Goal: Transaction & Acquisition: Purchase product/service

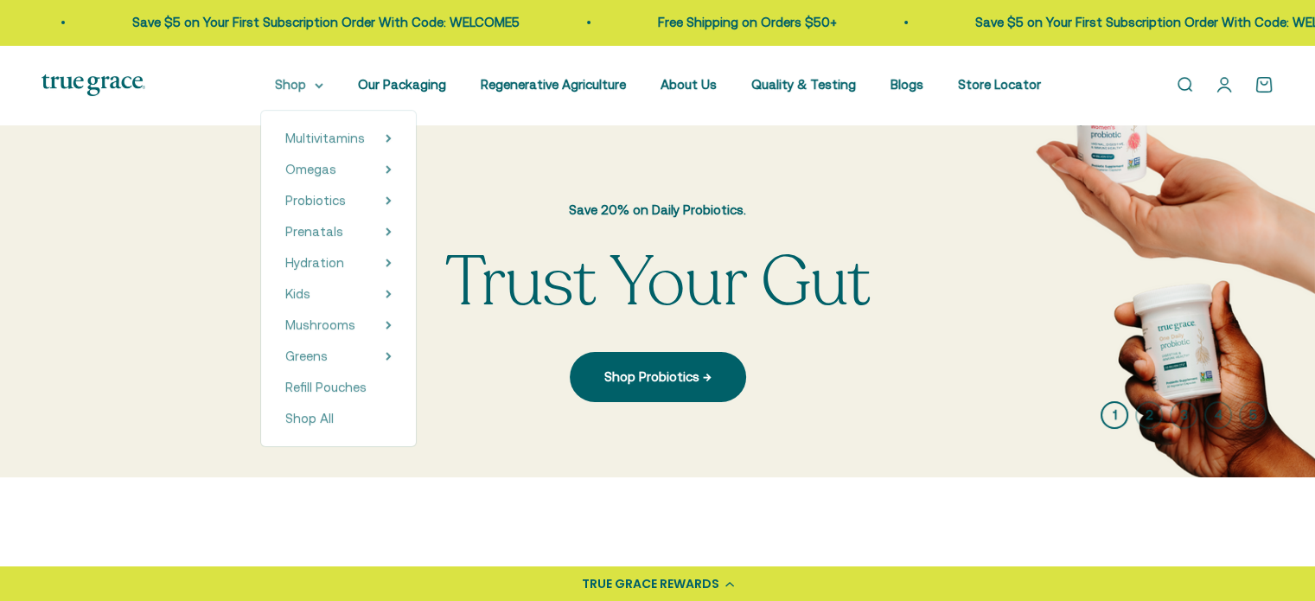
drag, startPoint x: 0, startPoint y: 0, endPoint x: 304, endPoint y: 79, distance: 313.6
click at [304, 79] on summary "Shop" at bounding box center [299, 84] width 48 height 21
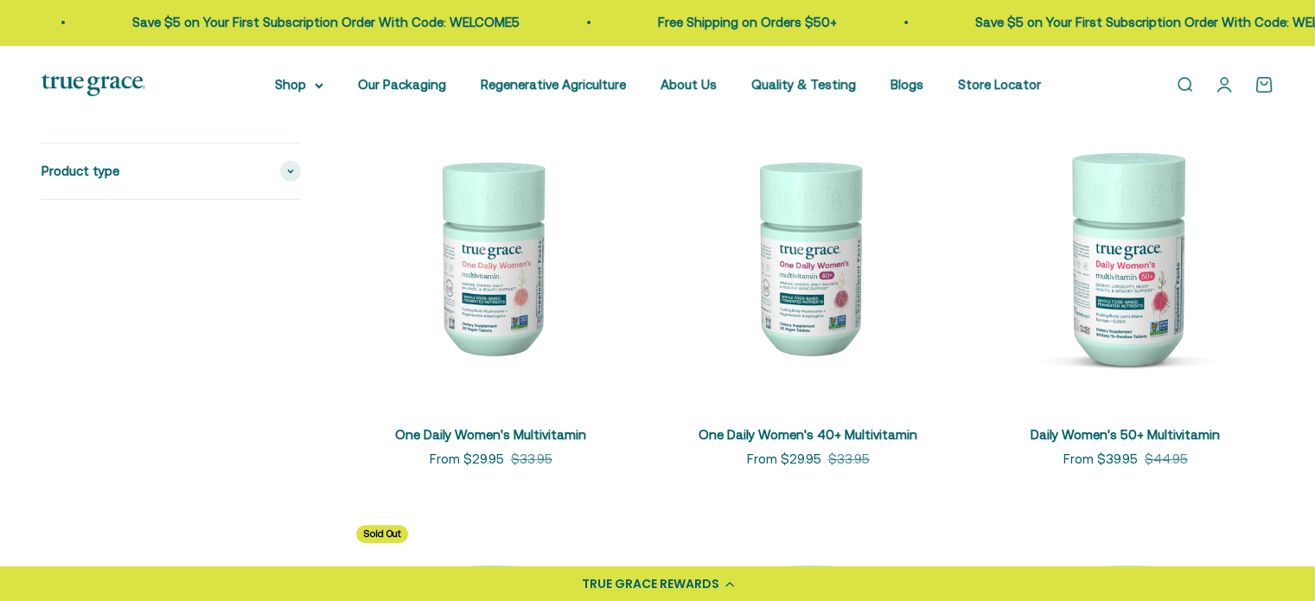
scroll to position [432, 0]
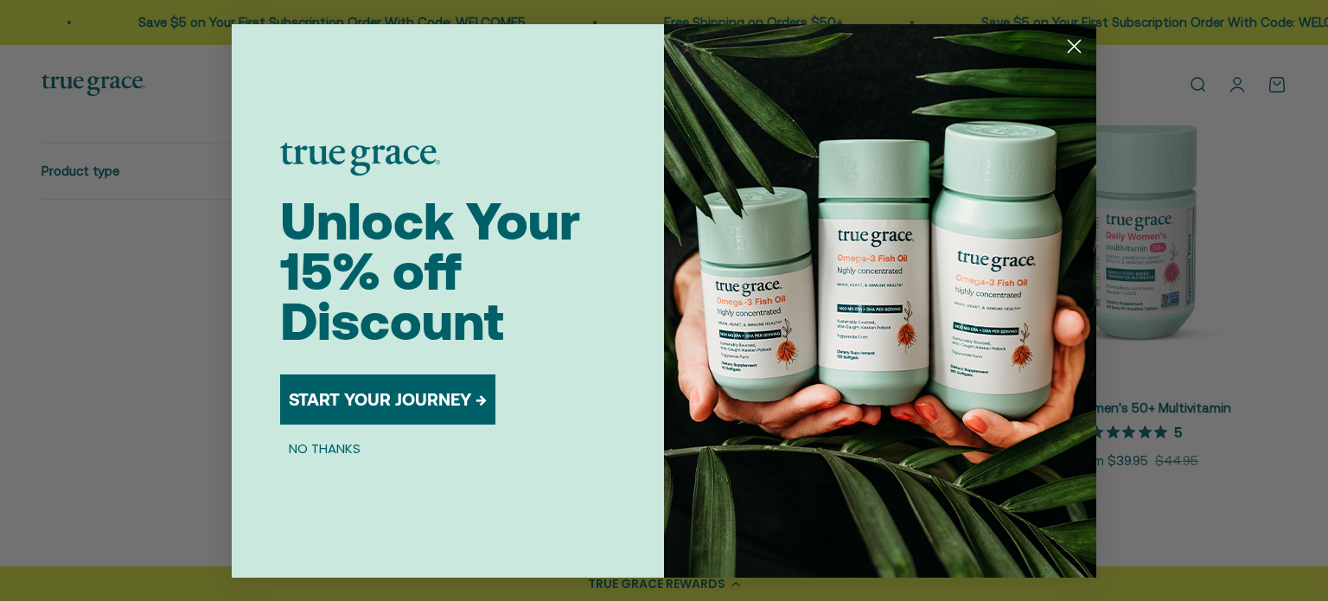
click at [1074, 45] on icon "Close dialog" at bounding box center [1075, 46] width 12 height 12
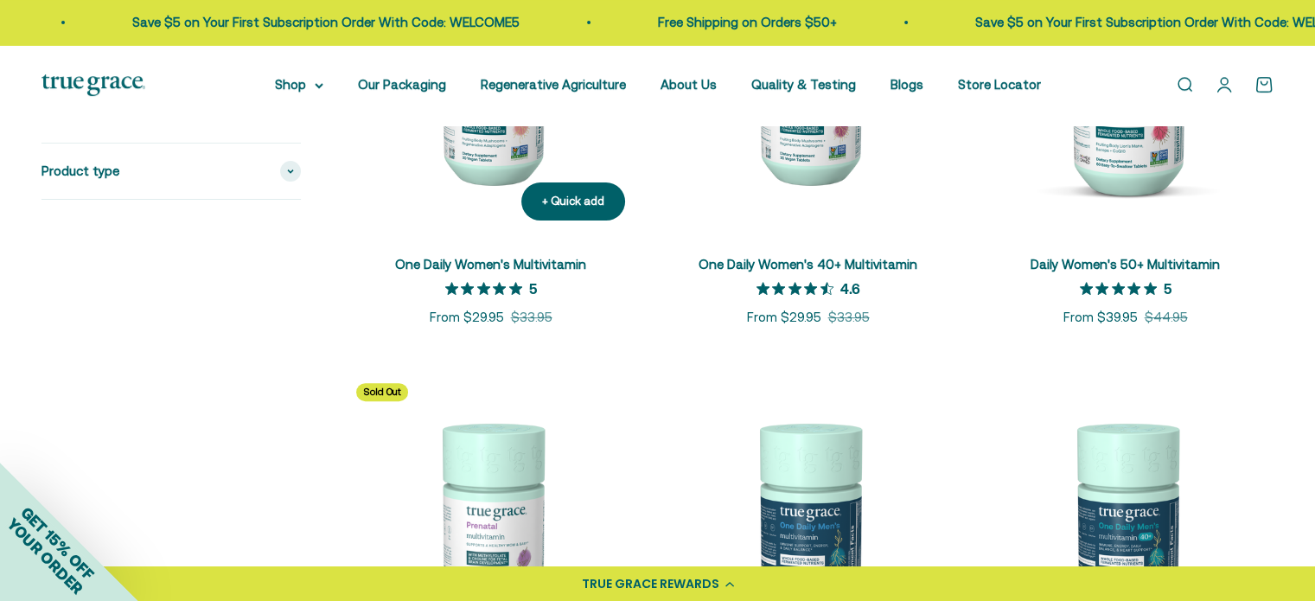
scroll to position [865, 0]
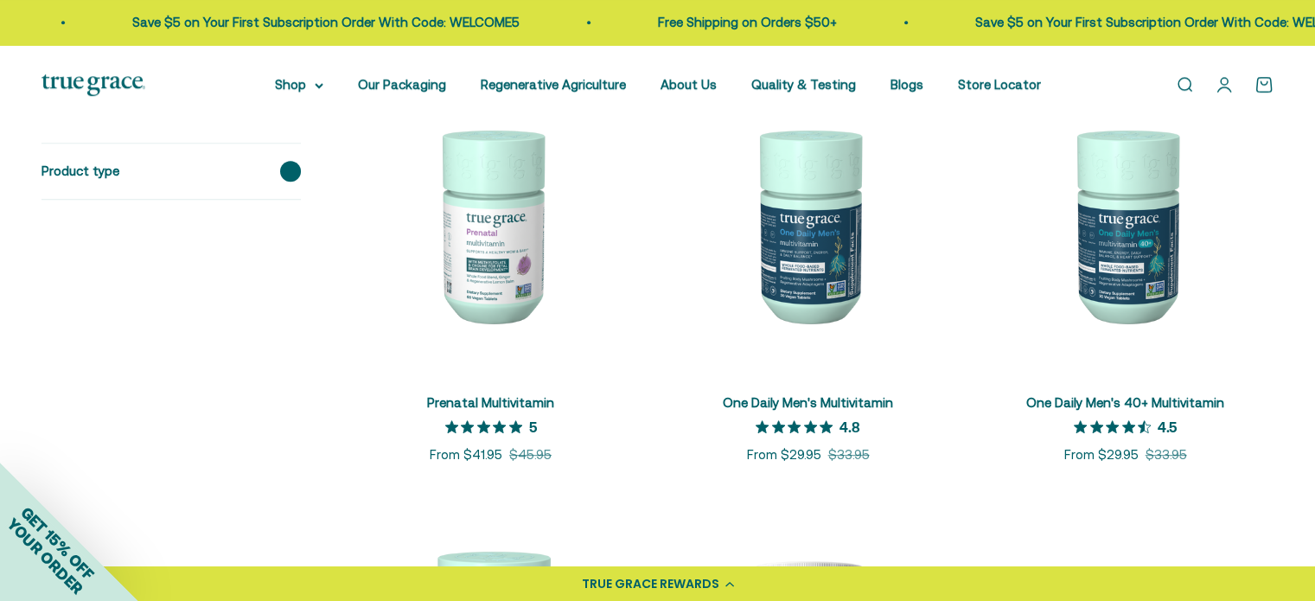
click at [297, 173] on span at bounding box center [290, 171] width 21 height 21
